Goal: Information Seeking & Learning: Learn about a topic

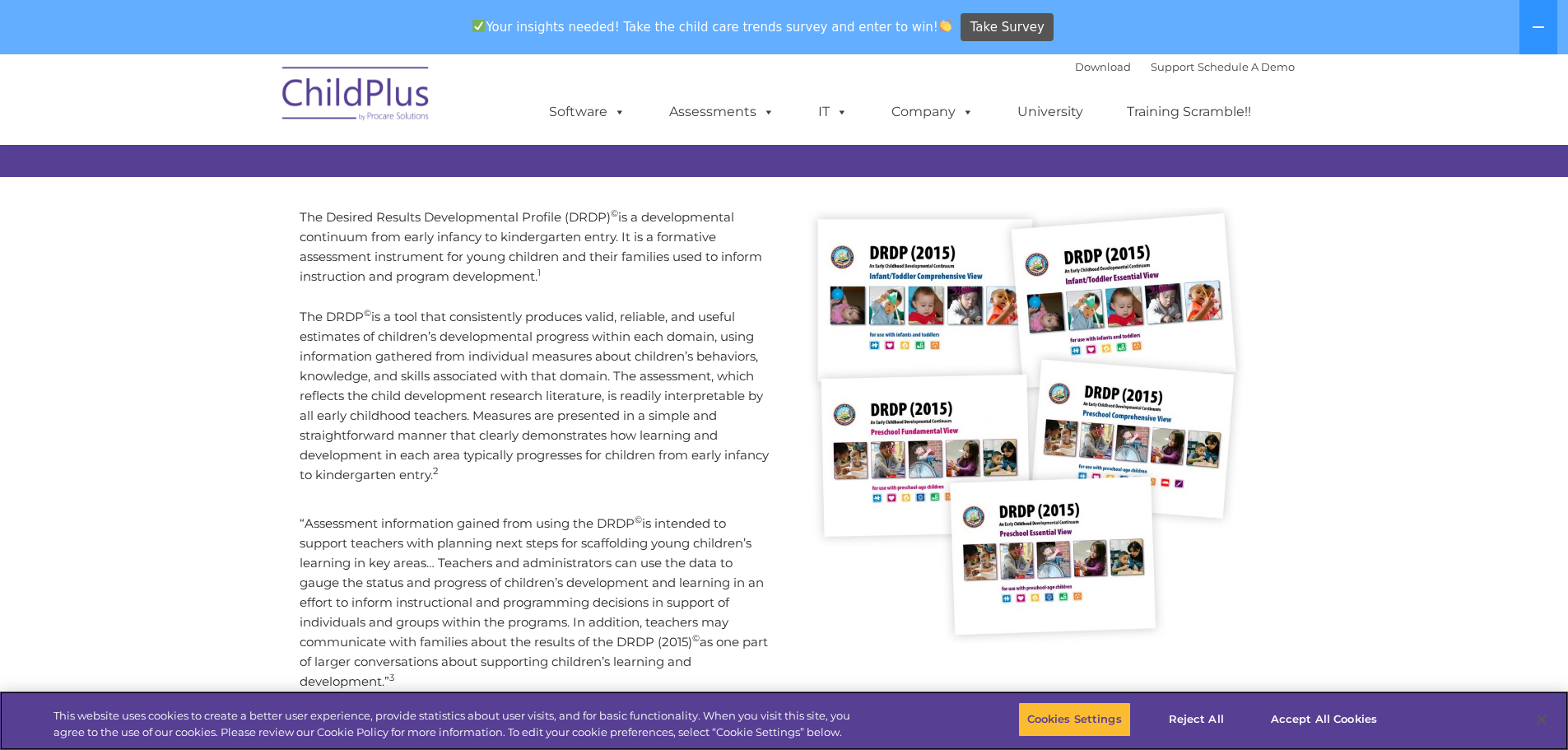
scroll to position [285, 0]
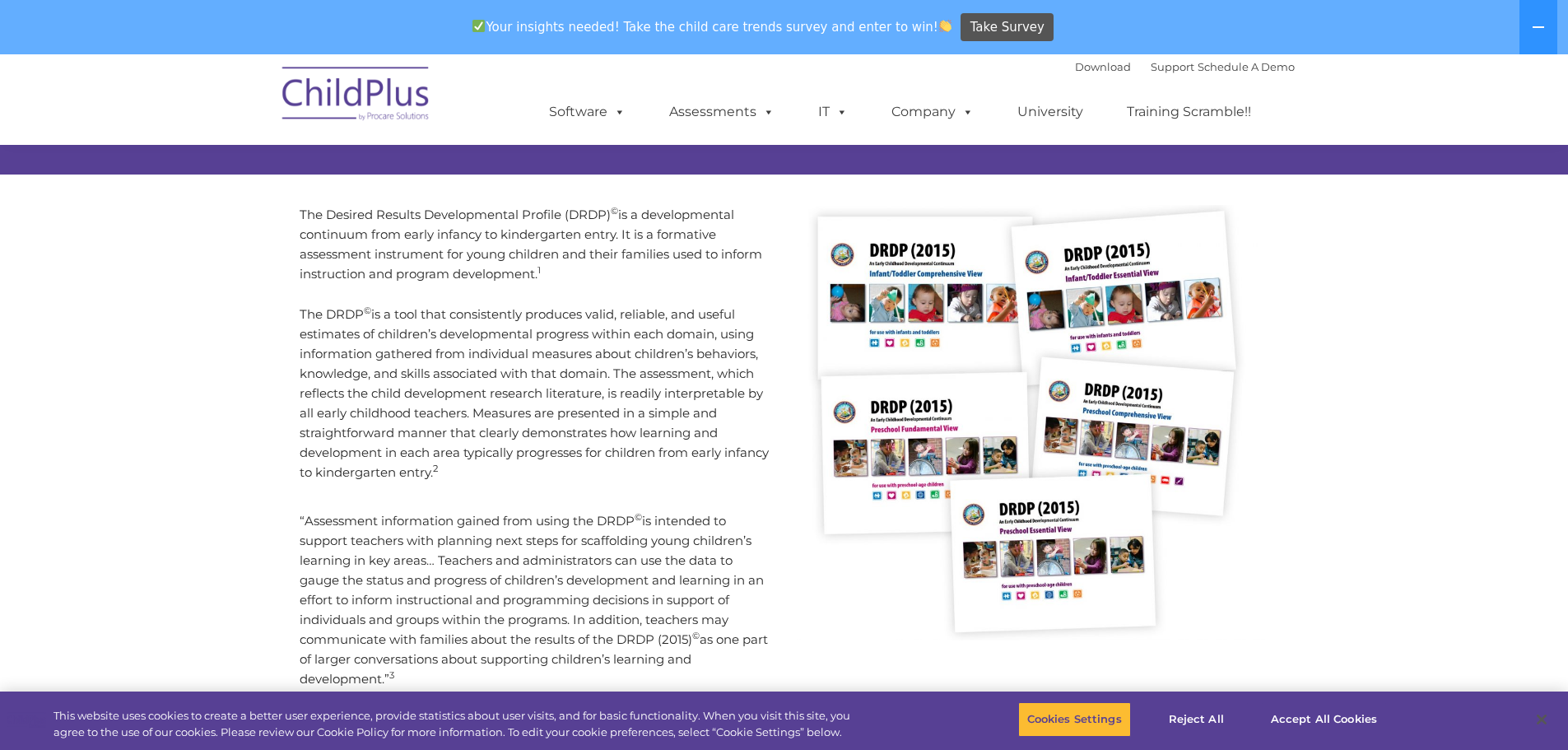
click at [682, 254] on p "The Desired Results Developmental Profile (DRDP) © is a developmental continuum…" at bounding box center [536, 244] width 472 height 79
click at [569, 267] on p "The Desired Results Developmental Profile (DRDP) © is a developmental continuum…" at bounding box center [536, 244] width 472 height 79
click at [396, 202] on div "The Desired Results Developmental Profile (DRDP) © is a developmental continuum…" at bounding box center [784, 507] width 1018 height 663
click at [396, 215] on p "The Desired Results Developmental Profile (DRDP) © is a developmental continuum…" at bounding box center [536, 244] width 472 height 79
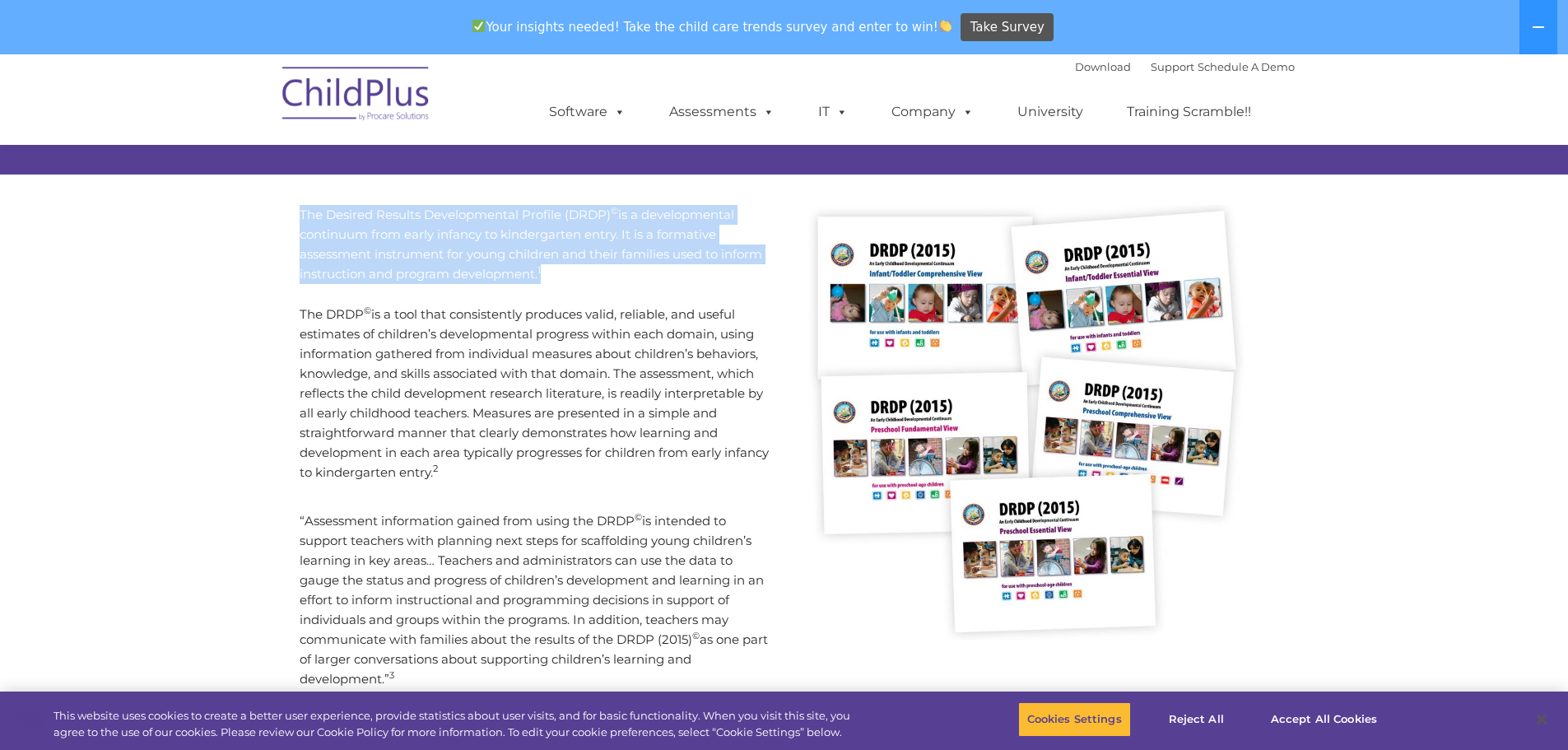
drag, startPoint x: 301, startPoint y: 215, endPoint x: 589, endPoint y: 271, distance: 293.4
click at [589, 271] on p "The Desired Results Developmental Profile (DRDP) © is a developmental continuum…" at bounding box center [536, 244] width 472 height 79
click at [589, 272] on p "The Desired Results Developmental Profile (DRDP) © is a developmental continuum…" at bounding box center [536, 244] width 472 height 79
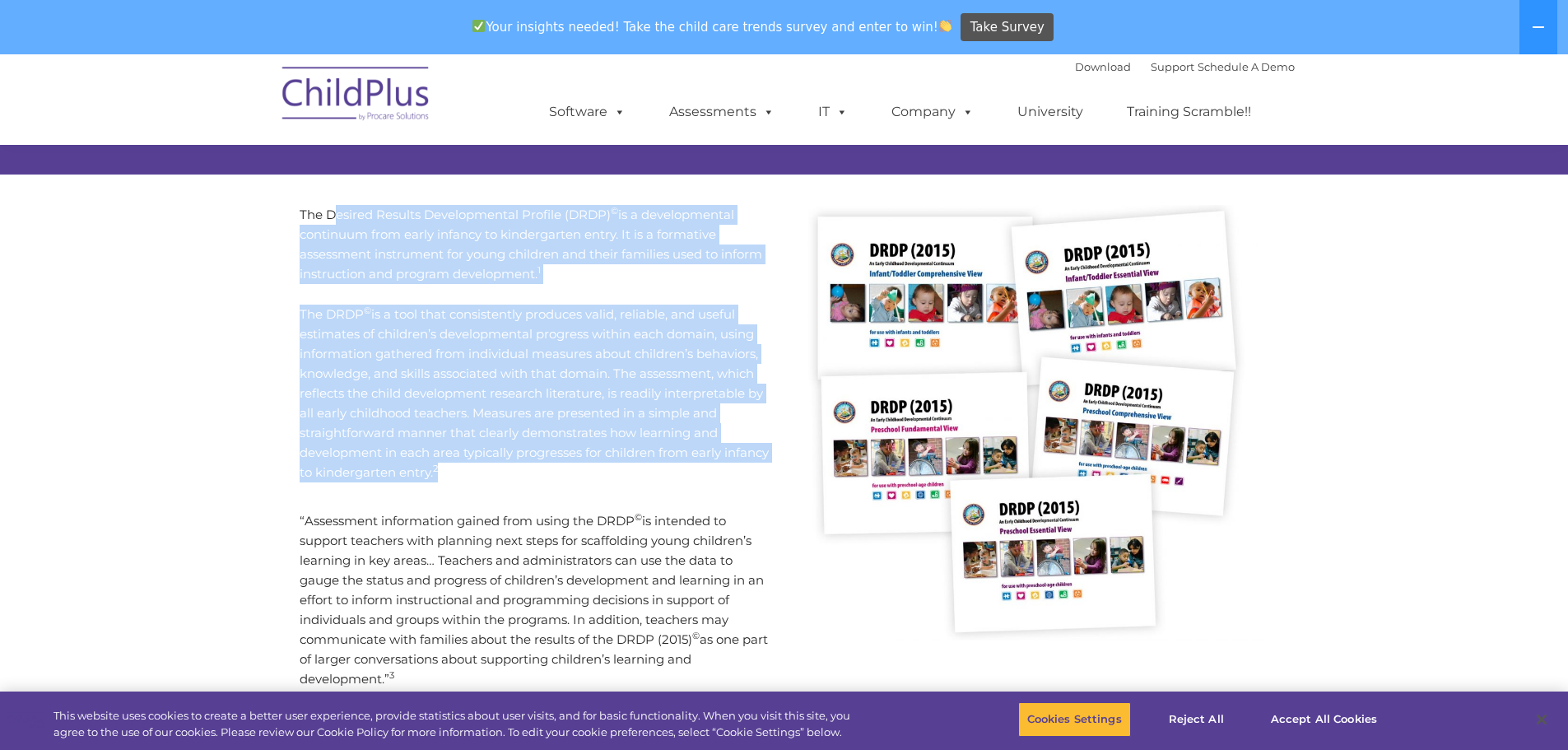
drag, startPoint x: 333, startPoint y: 211, endPoint x: 747, endPoint y: 462, distance: 484.1
click at [747, 462] on div "The Desired Results Developmental Profile (DRDP) © is a developmental continuum…" at bounding box center [536, 343] width 472 height 278
copy div "esired Results Developmental Profile (DRDP) © is a developmental continuum from…"
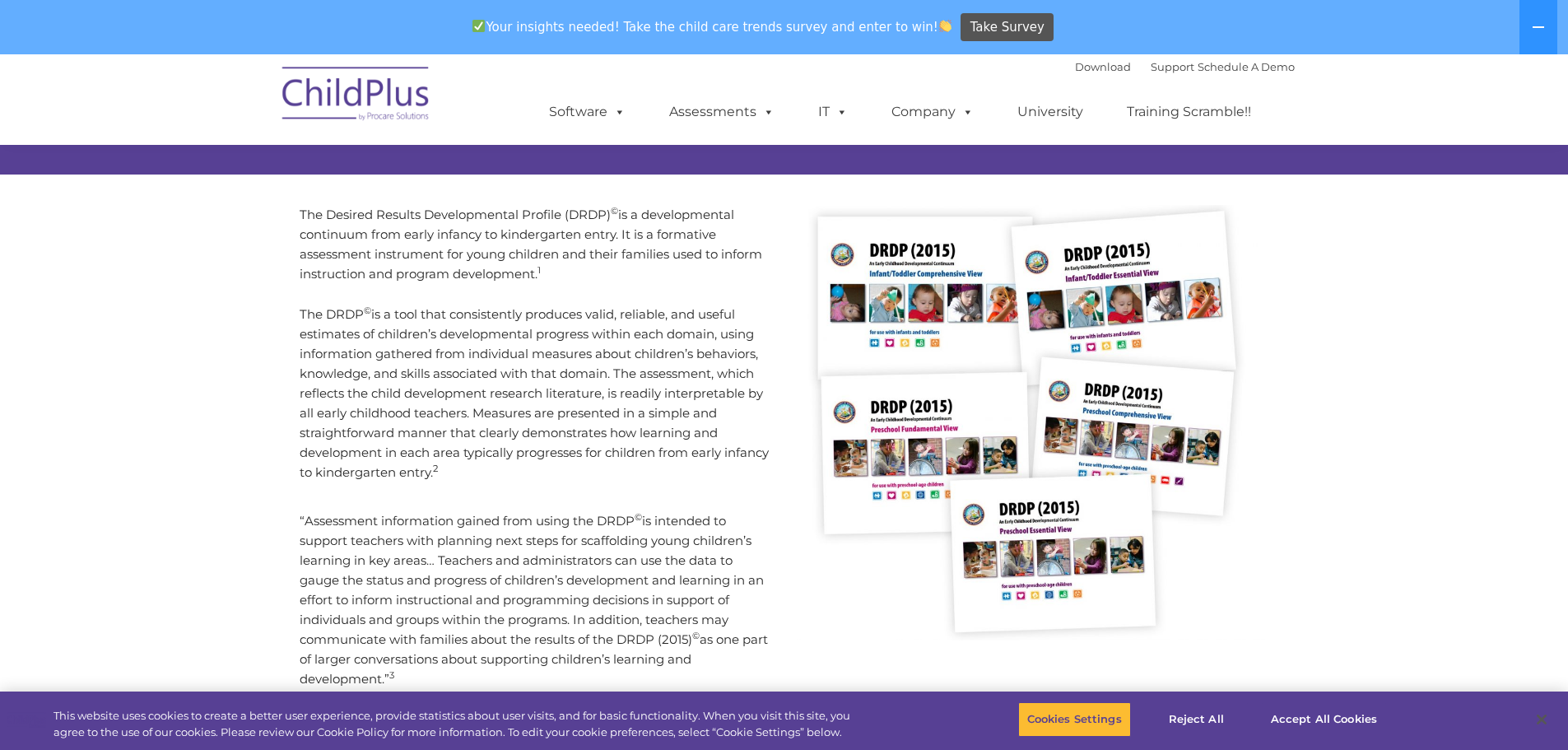
click at [437, 566] on p "“Assessment information gained from using the DRDP © is intended to support tea…" at bounding box center [536, 599] width 472 height 178
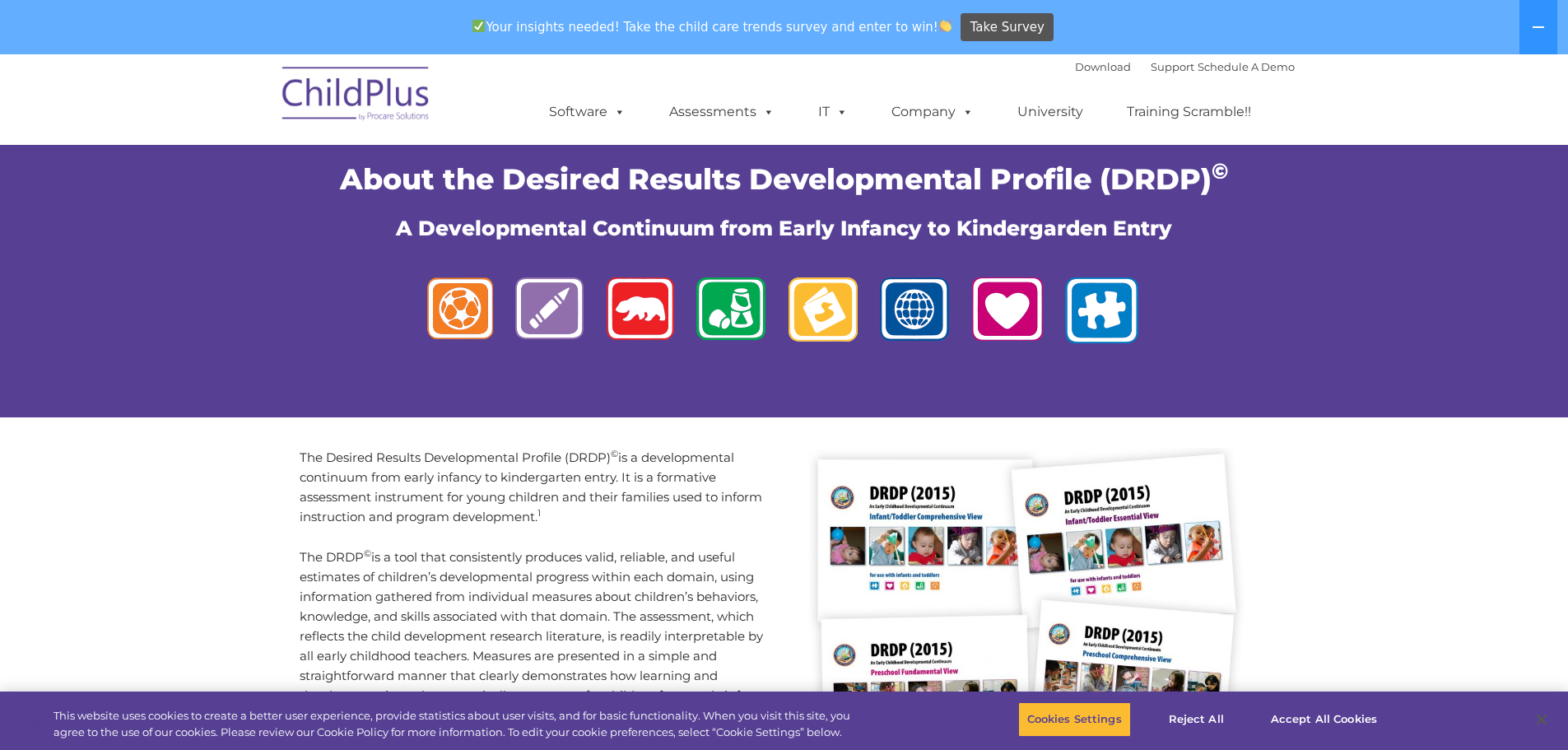
scroll to position [41, 0]
